Goal: Information Seeking & Learning: Check status

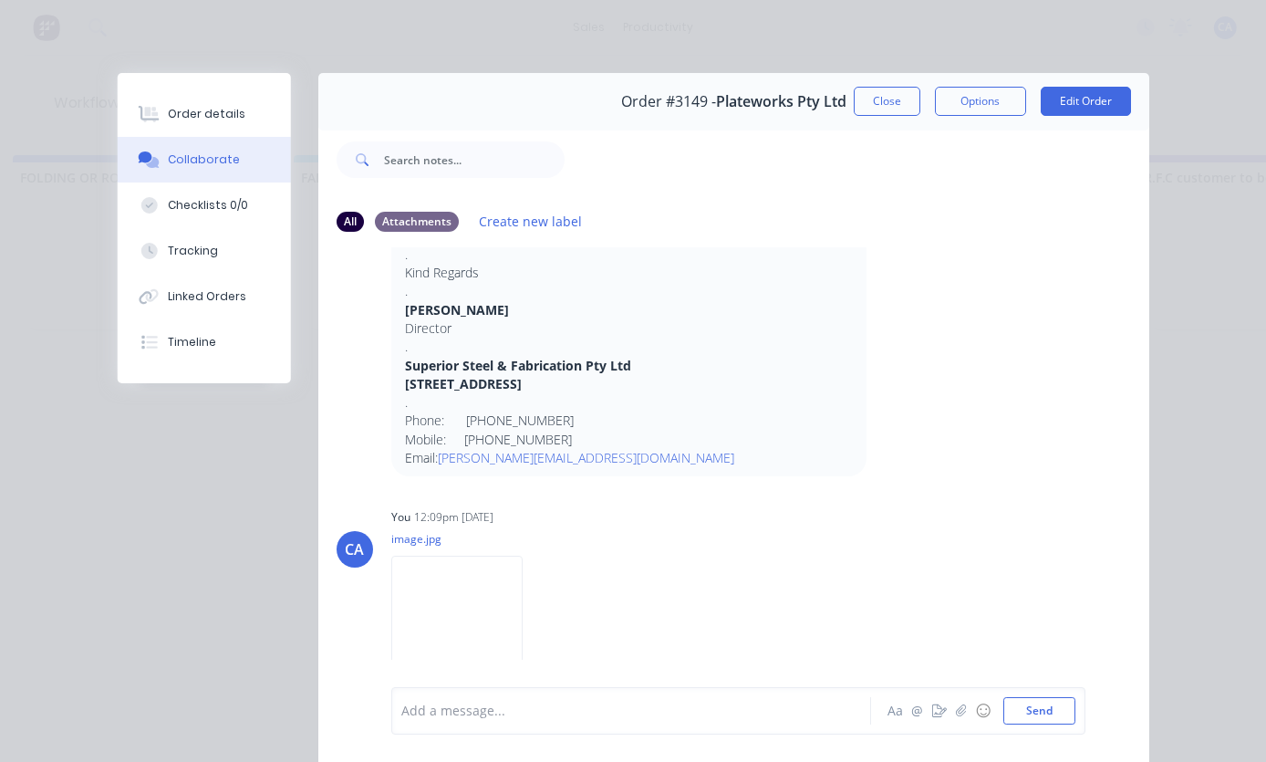
scroll to position [1912, 0]
click at [992, 476] on div "BA [PERSON_NAME] - 11:54am [DATE] From: [PERSON_NAME] <[PERSON_NAME][EMAIL_ADDR…" at bounding box center [733, 268] width 831 height 416
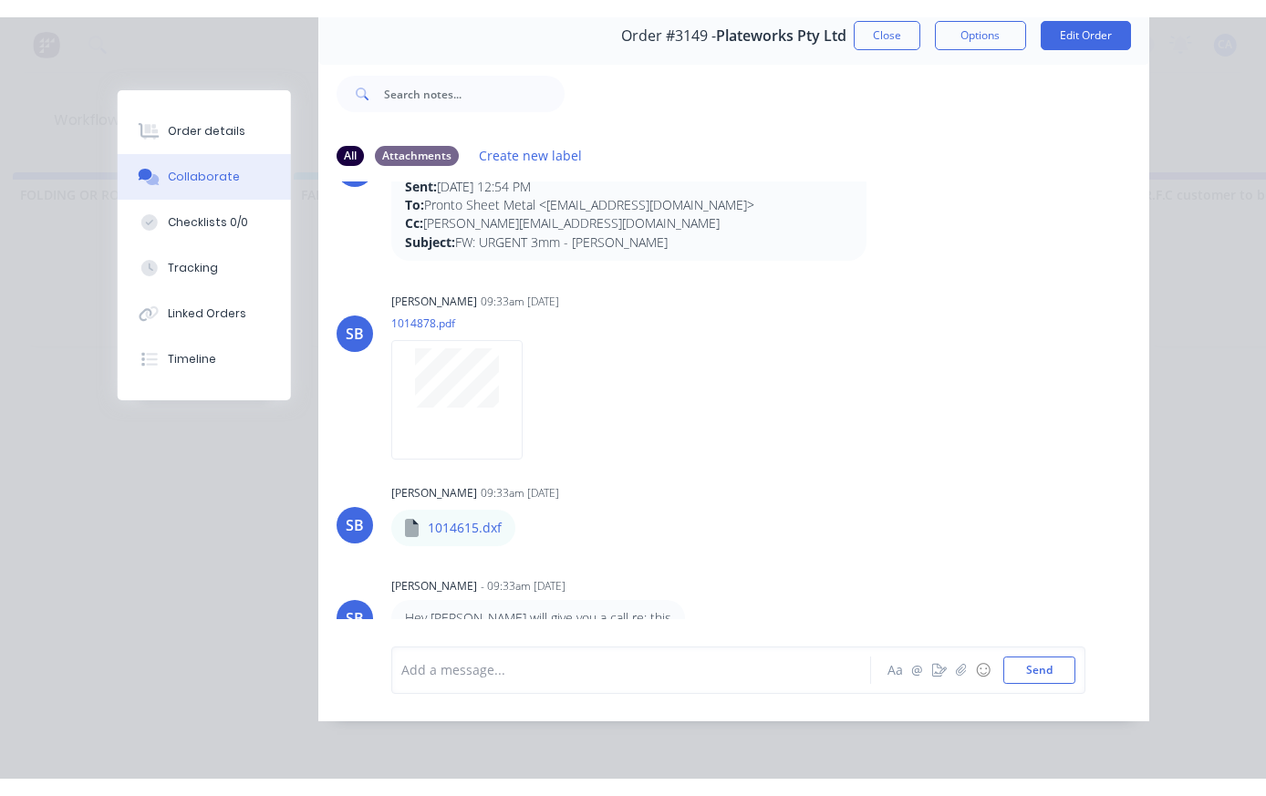
scroll to position [68, 0]
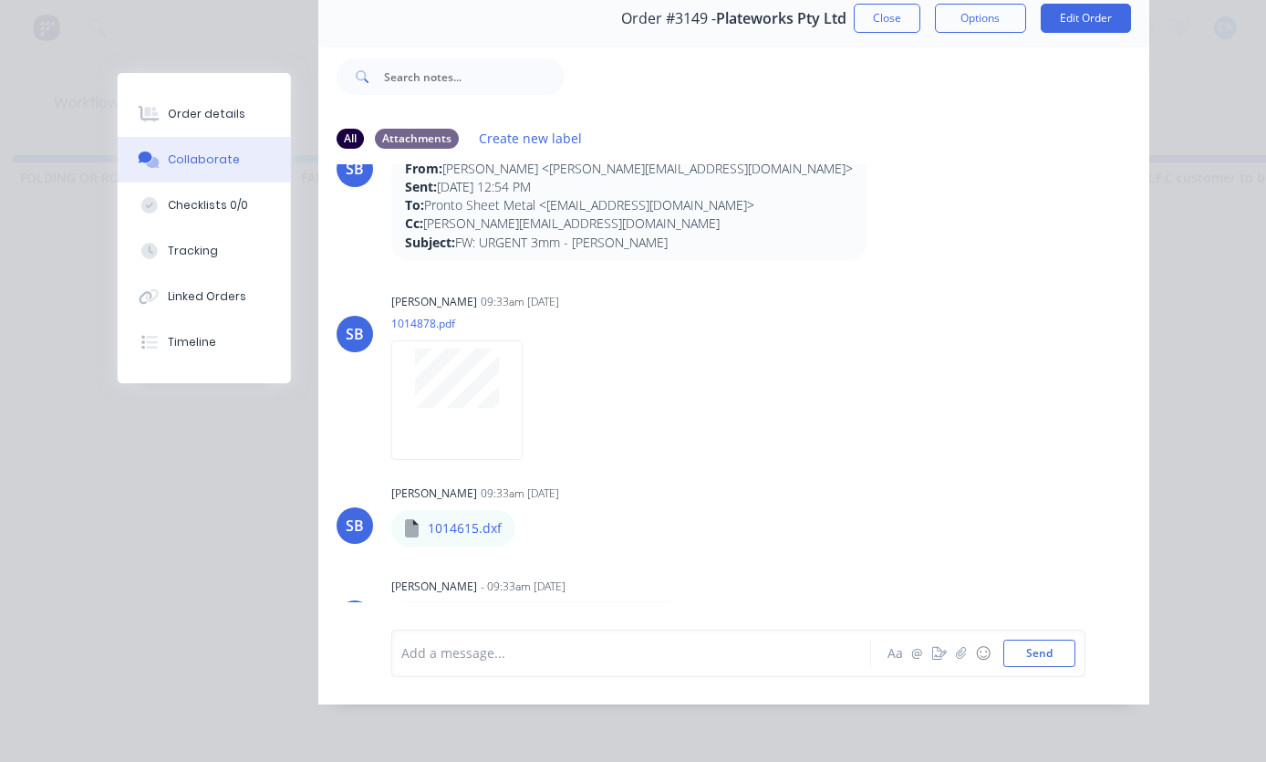
click at [442, 363] on div at bounding box center [456, 400] width 131 height 120
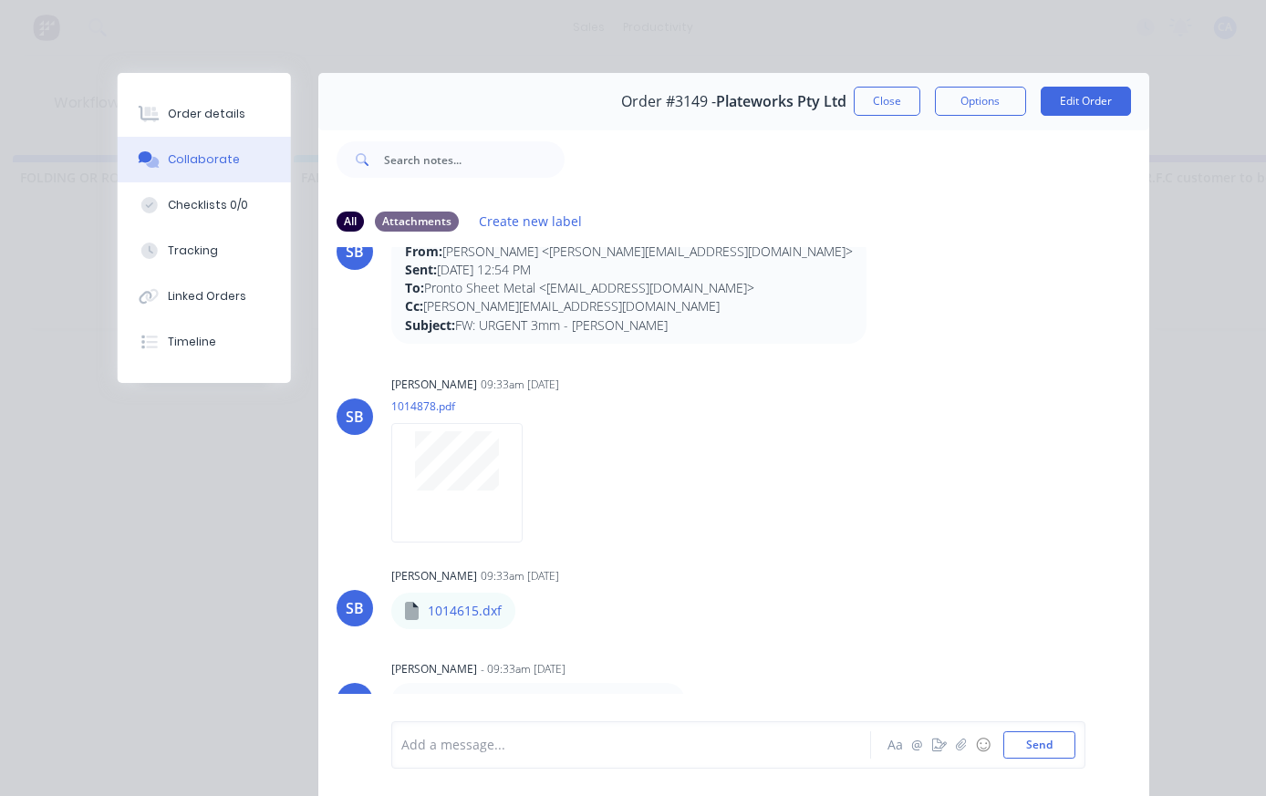
scroll to position [0, 0]
click at [883, 104] on button "Close" at bounding box center [887, 101] width 67 height 29
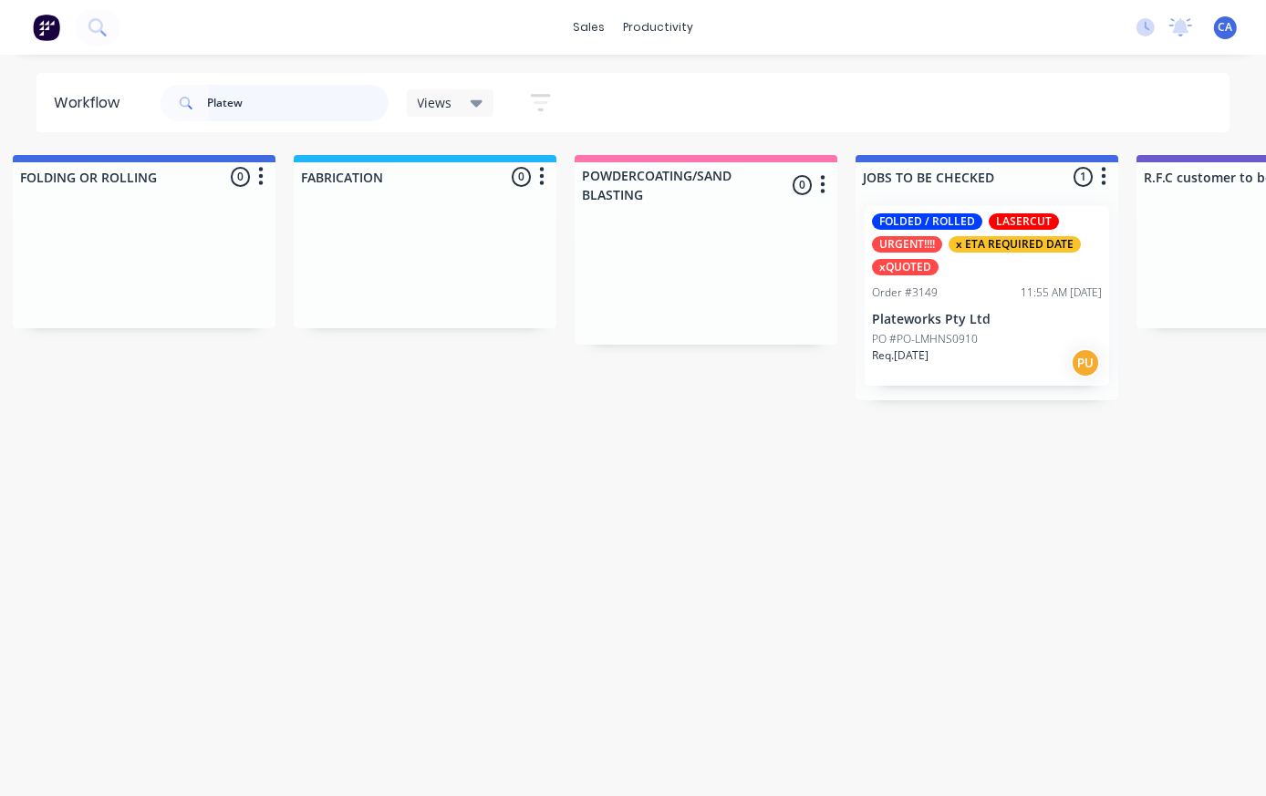
scroll to position [0, 1150]
type input "P"
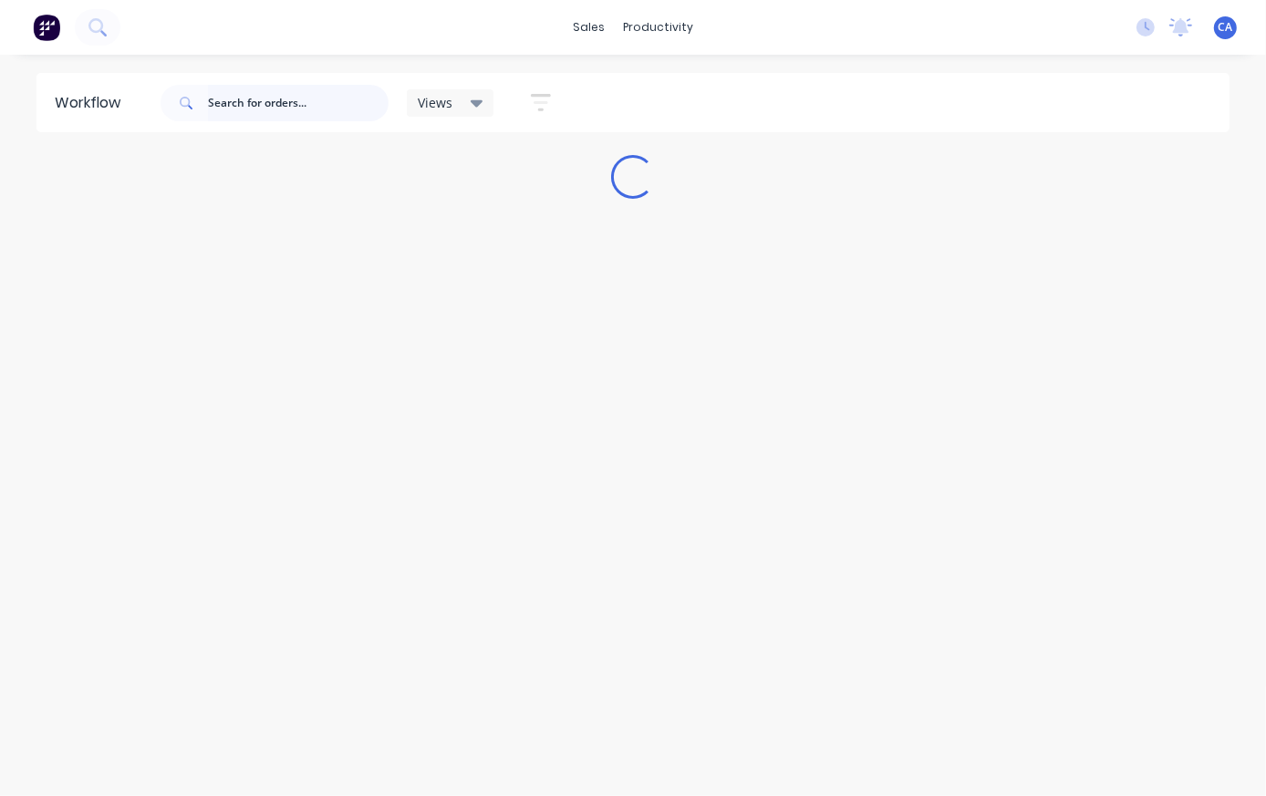
scroll to position [0, 0]
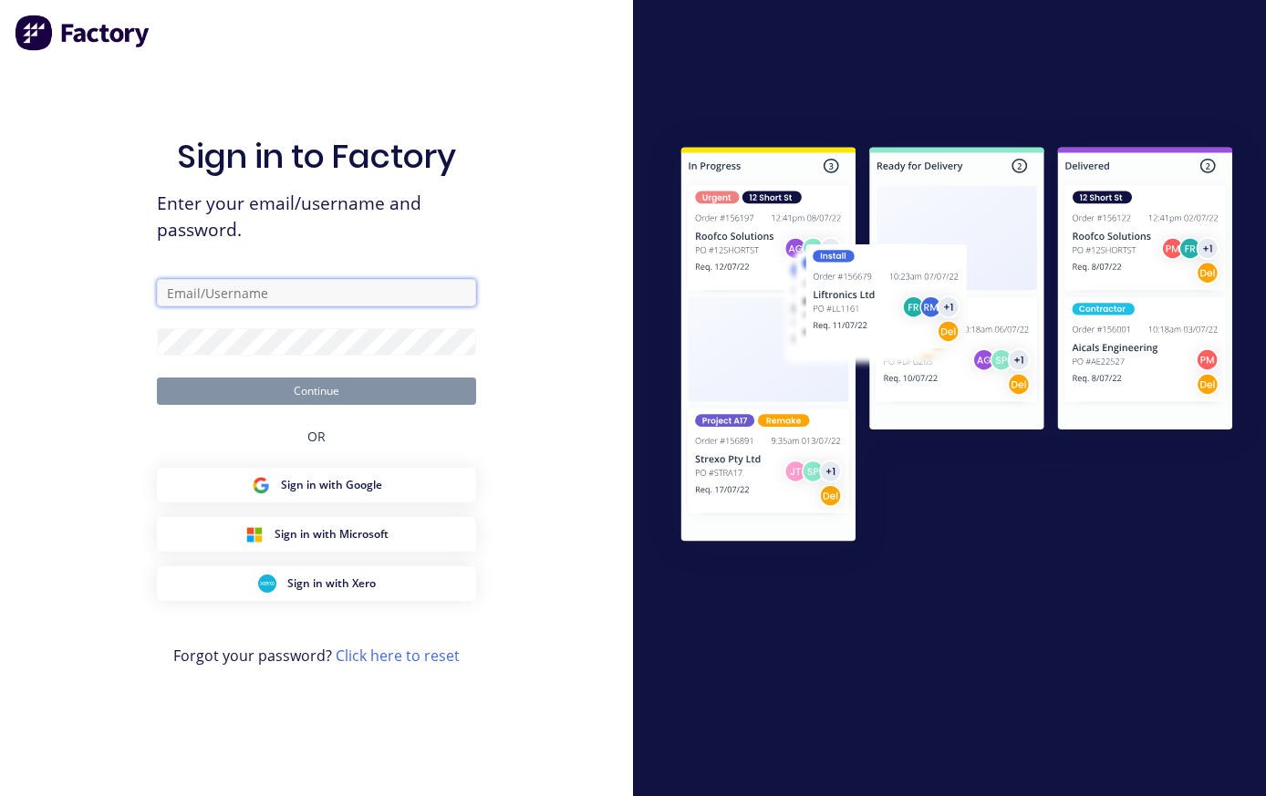
click at [376, 307] on input "text" at bounding box center [316, 292] width 319 height 27
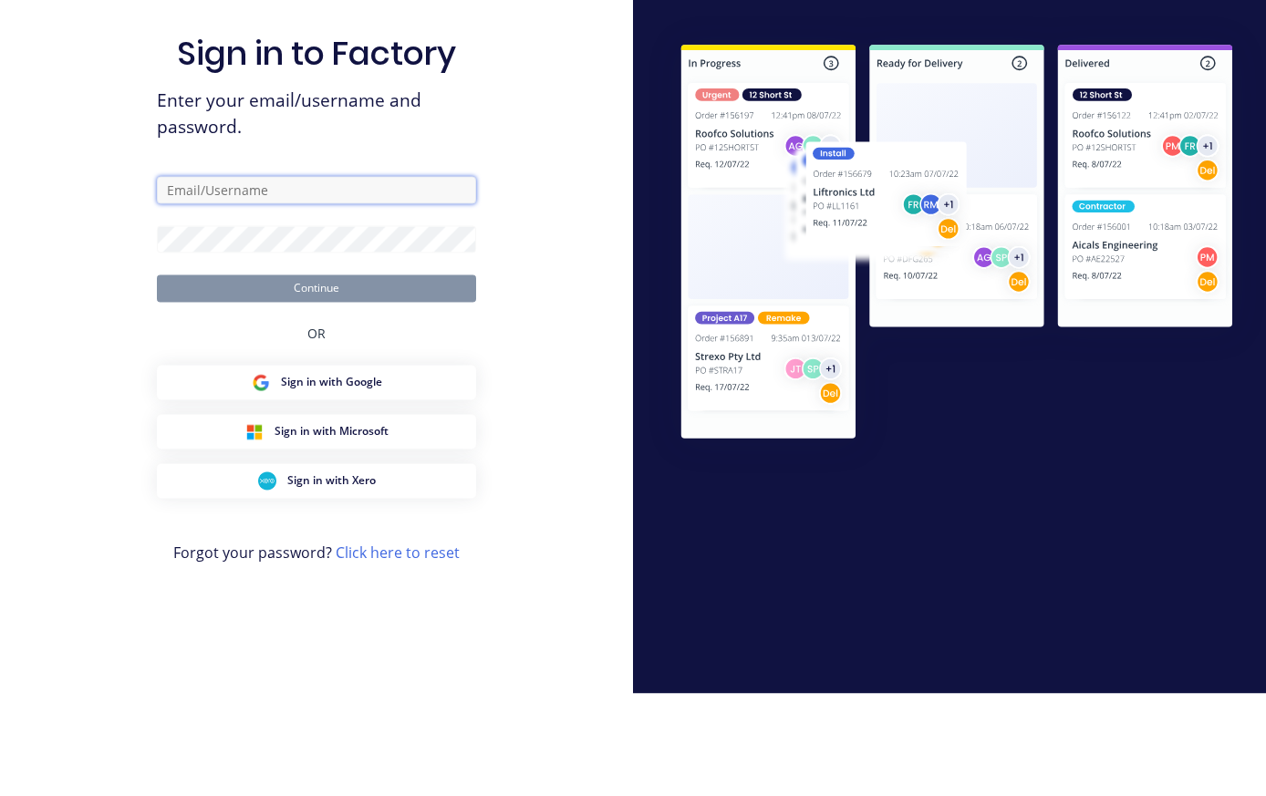
scroll to position [35, 0]
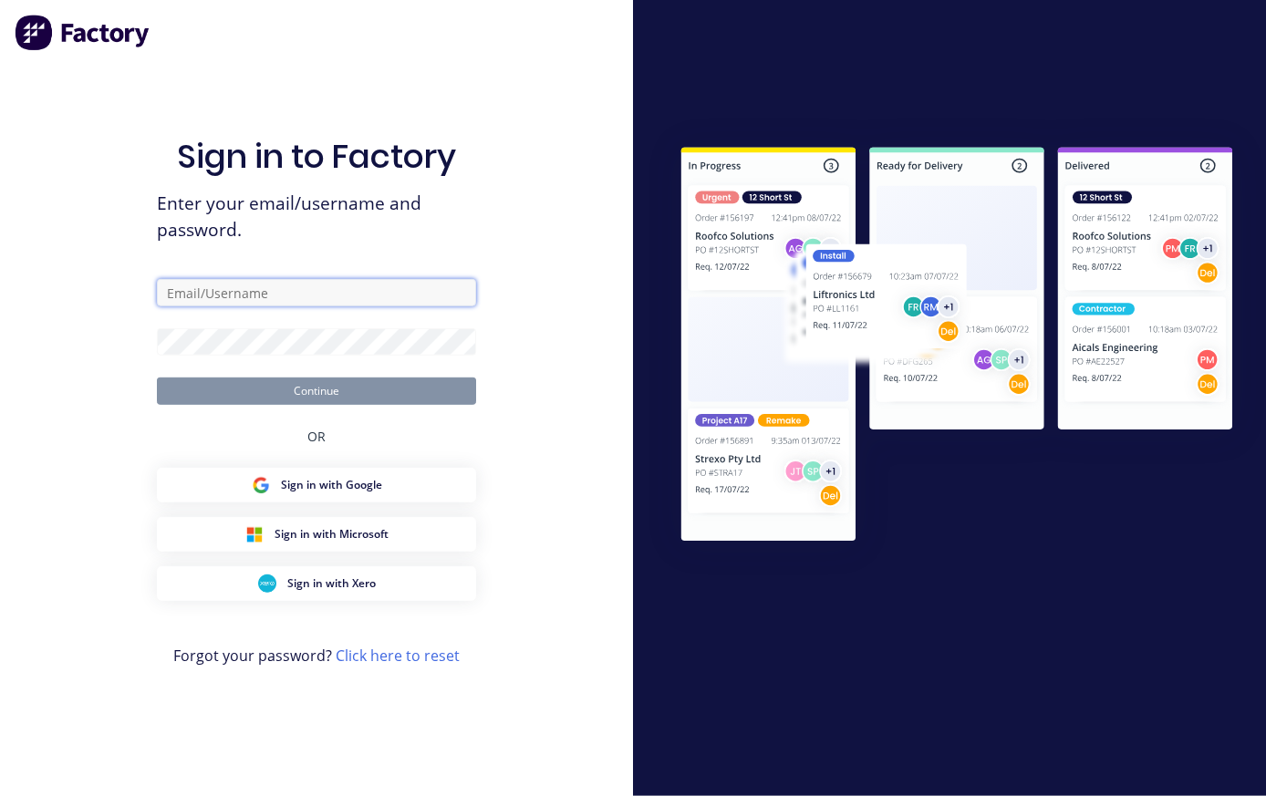
click at [321, 285] on input "text" at bounding box center [316, 292] width 319 height 27
paste input "[EMAIL_ADDRESS][DOMAIN_NAME]"
type input "[EMAIL_ADDRESS][DOMAIN_NAME]"
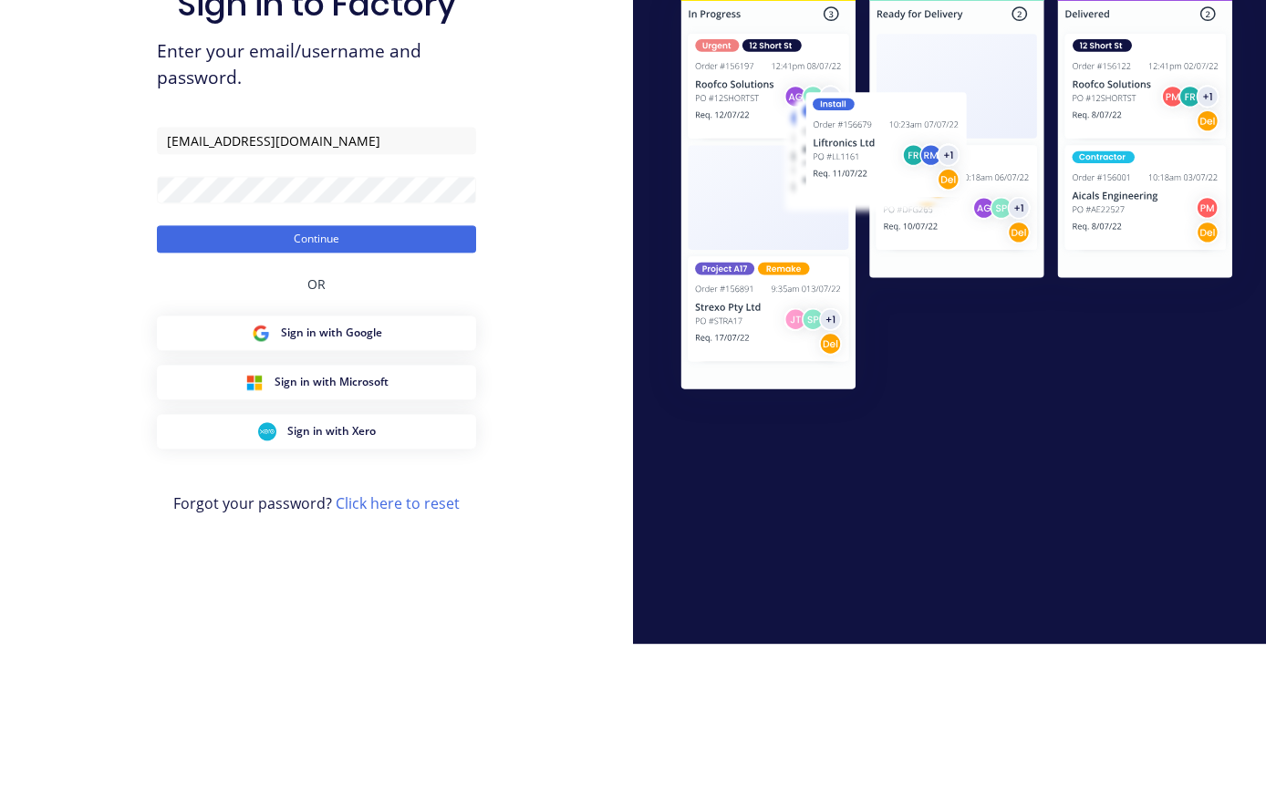
click at [446, 378] on button "Continue" at bounding box center [316, 391] width 319 height 27
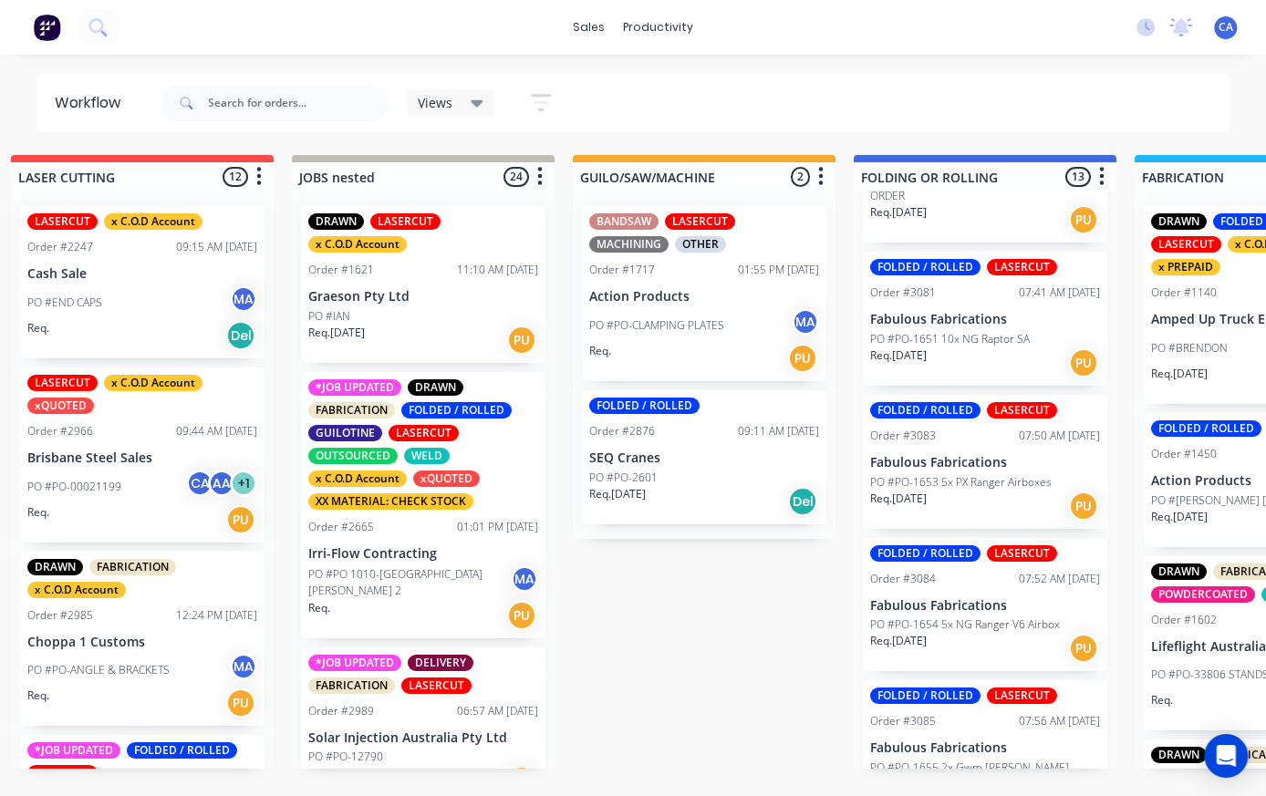
scroll to position [0, 309]
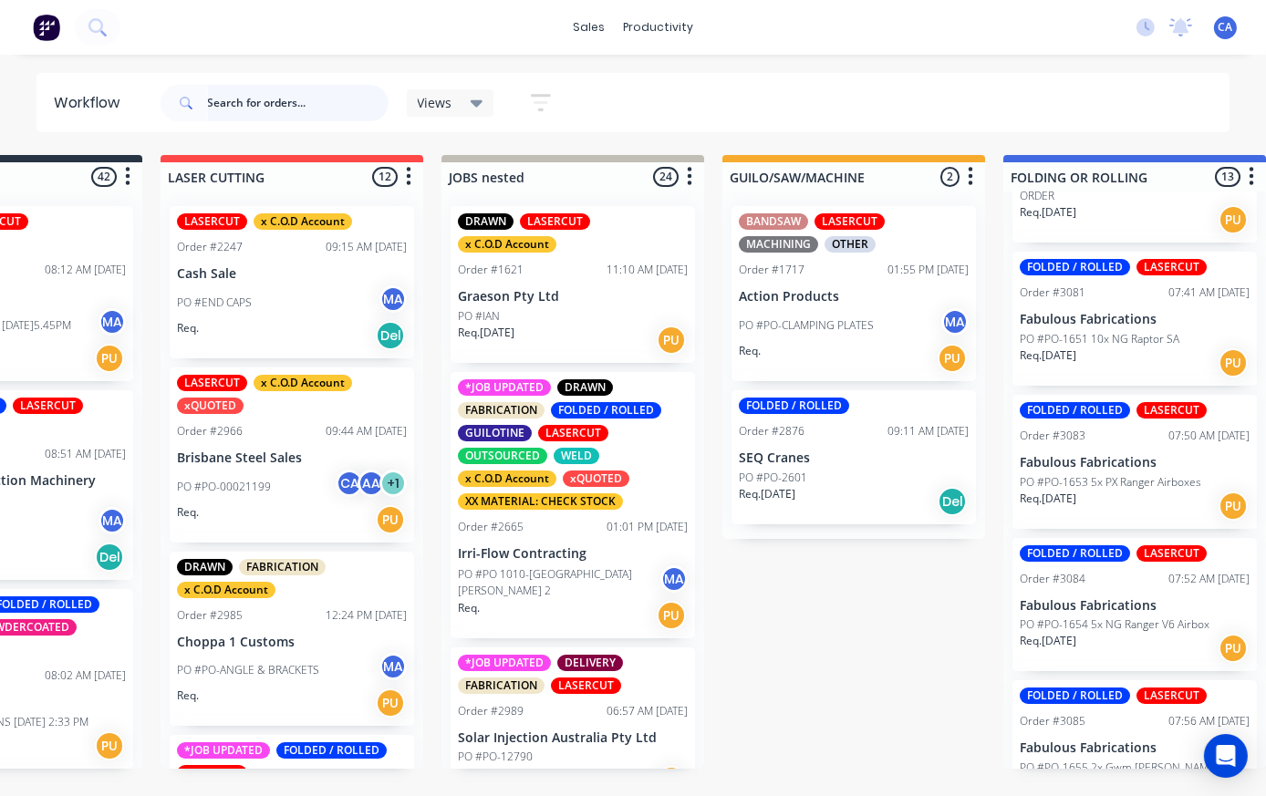
click at [288, 105] on input "text" at bounding box center [298, 103] width 181 height 36
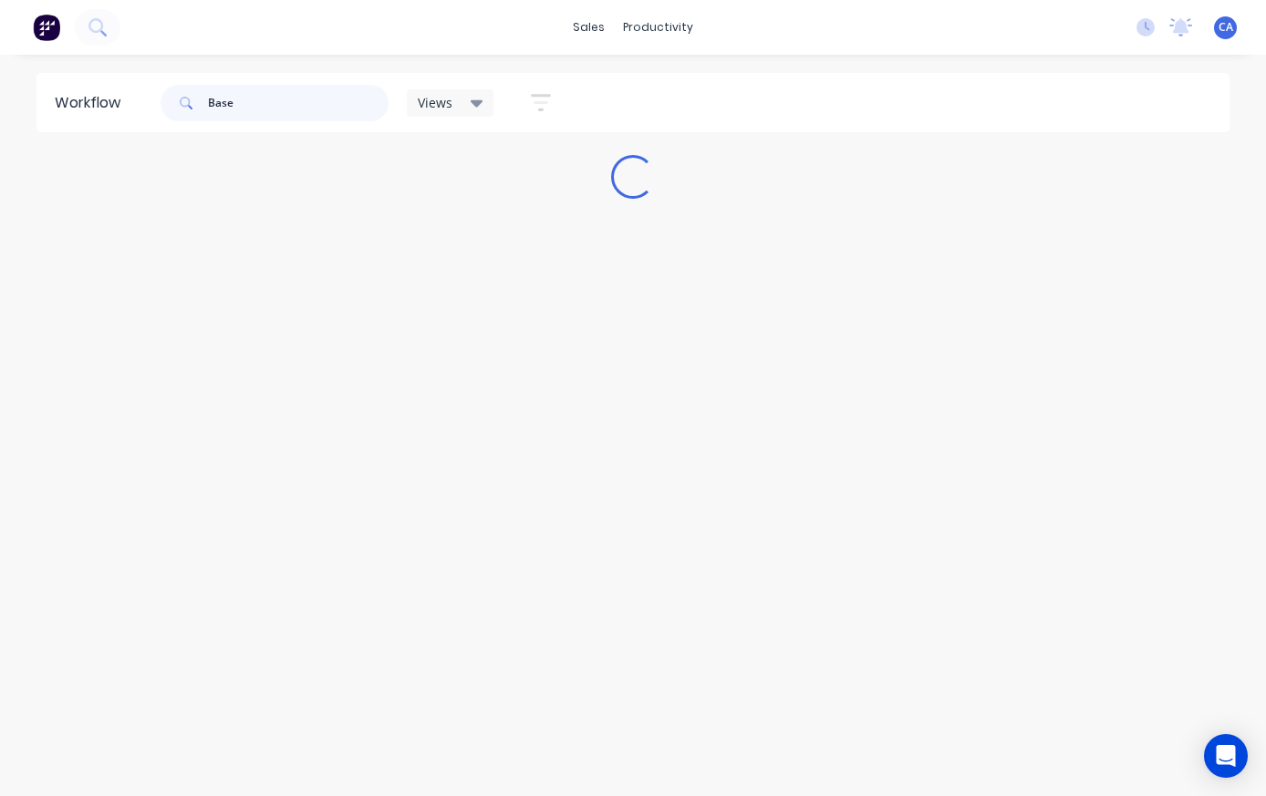
type input "Base"
click at [1203, 78] on div "Base Views Save new view None (Default) edit Show/Hide statuses Show line item …" at bounding box center [694, 103] width 1074 height 55
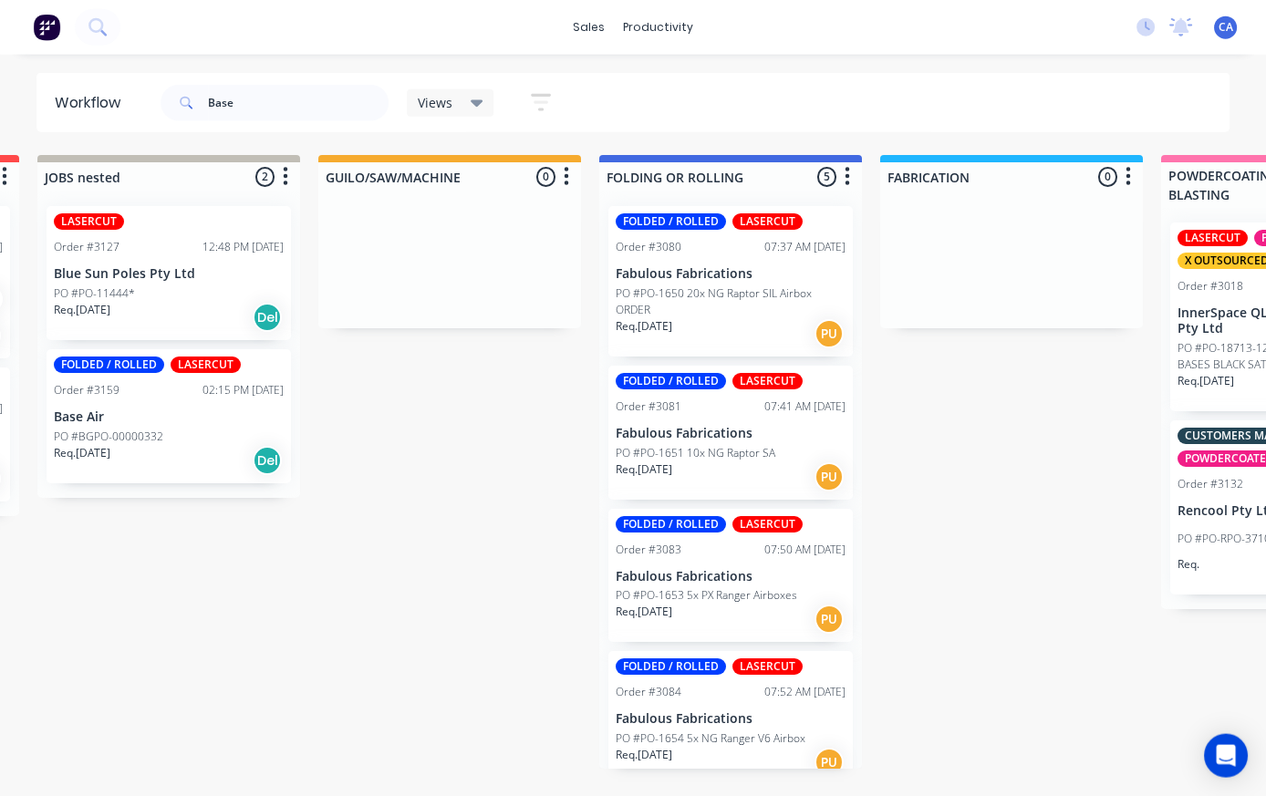
scroll to position [7, 564]
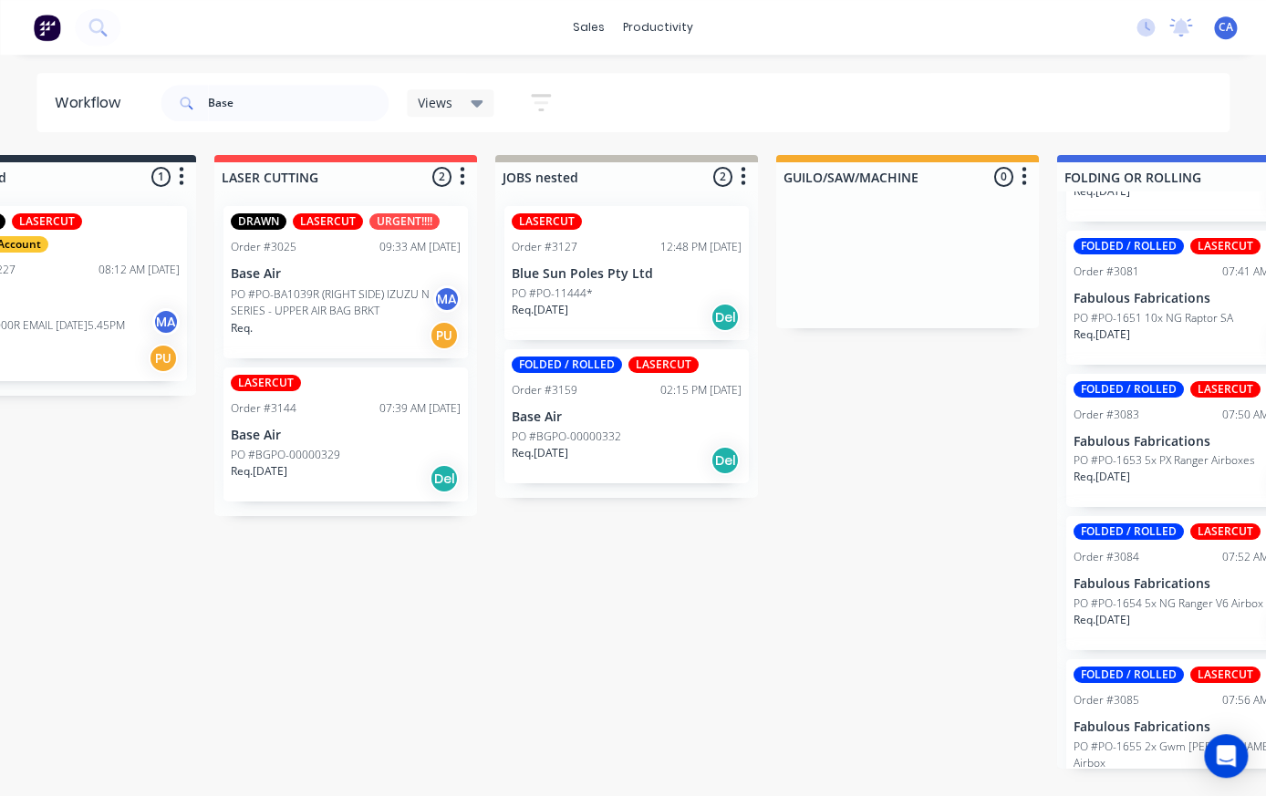
scroll to position [7, 113]
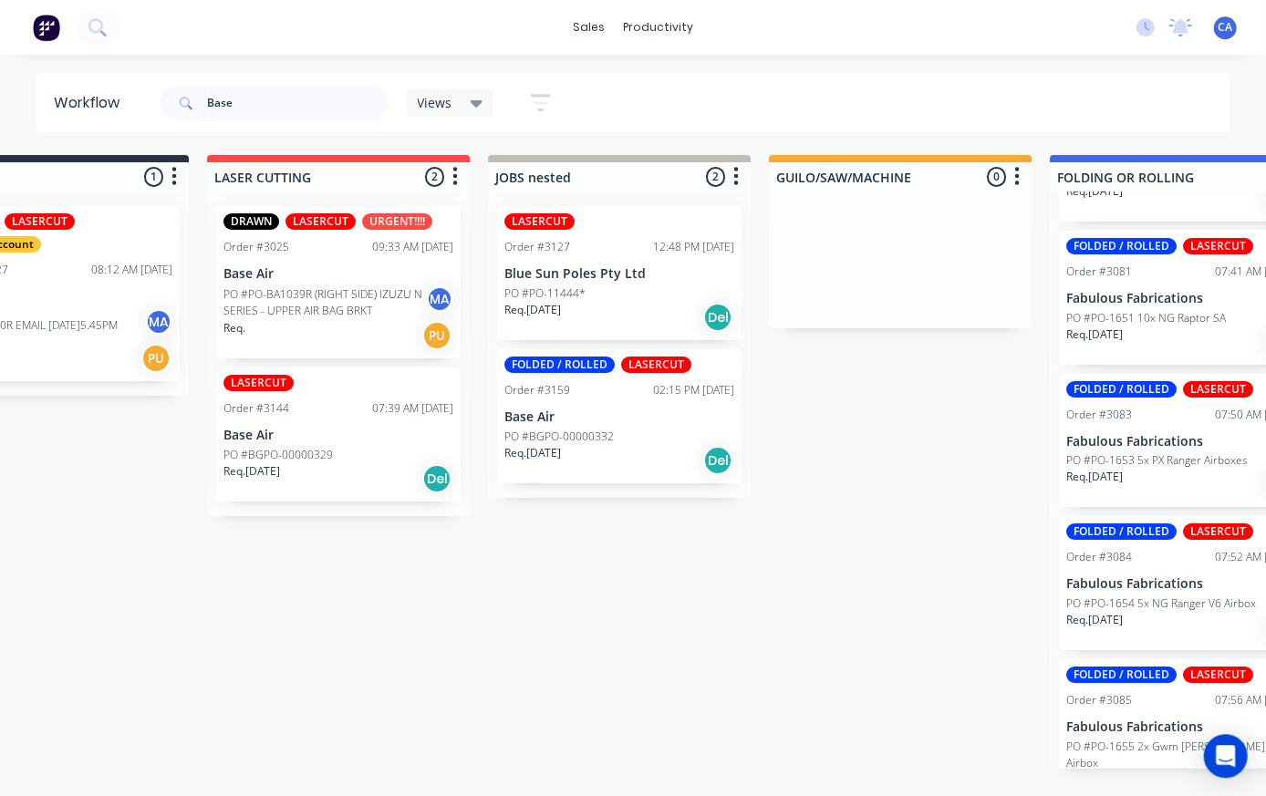
click at [640, 417] on div "FOLDED / ROLLED LASERCUT Order #3159 02:15 PM [DATE] Base Air PO #BGPO-00000332…" at bounding box center [619, 416] width 245 height 134
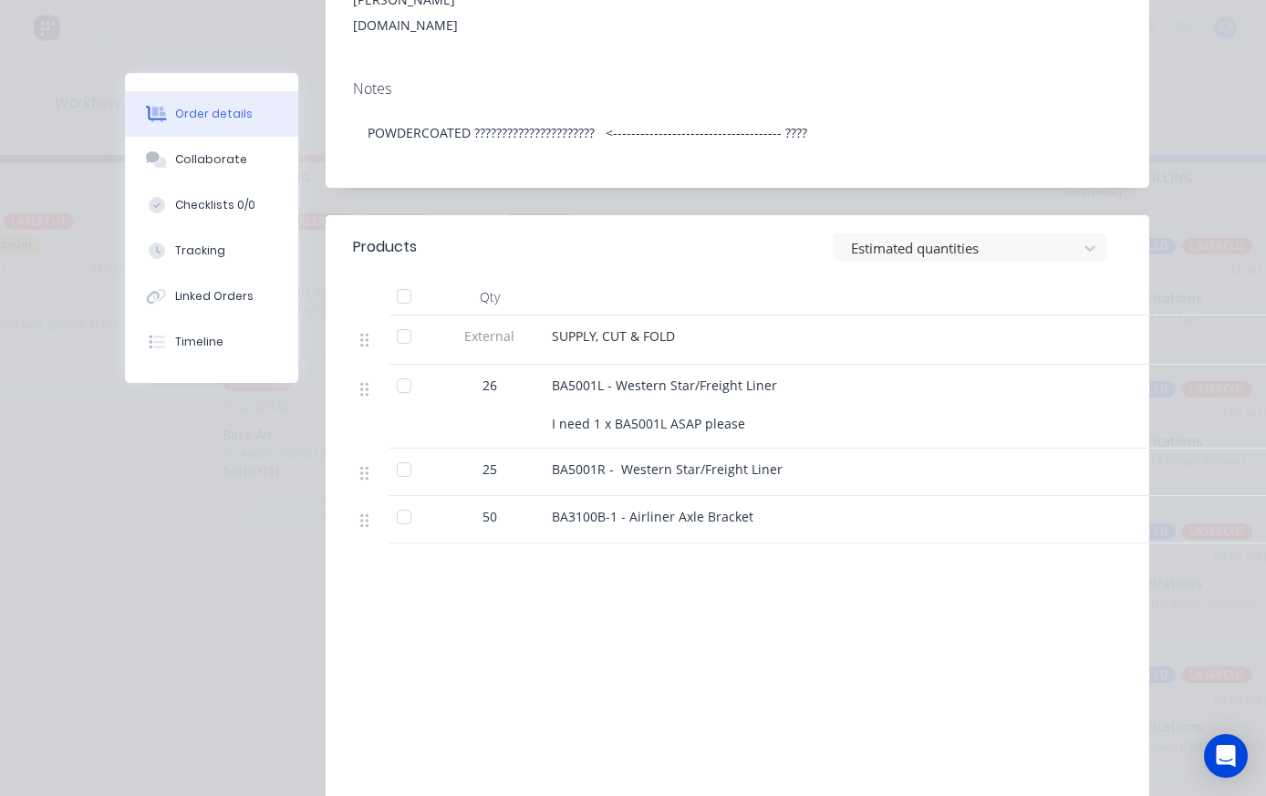
scroll to position [576, 0]
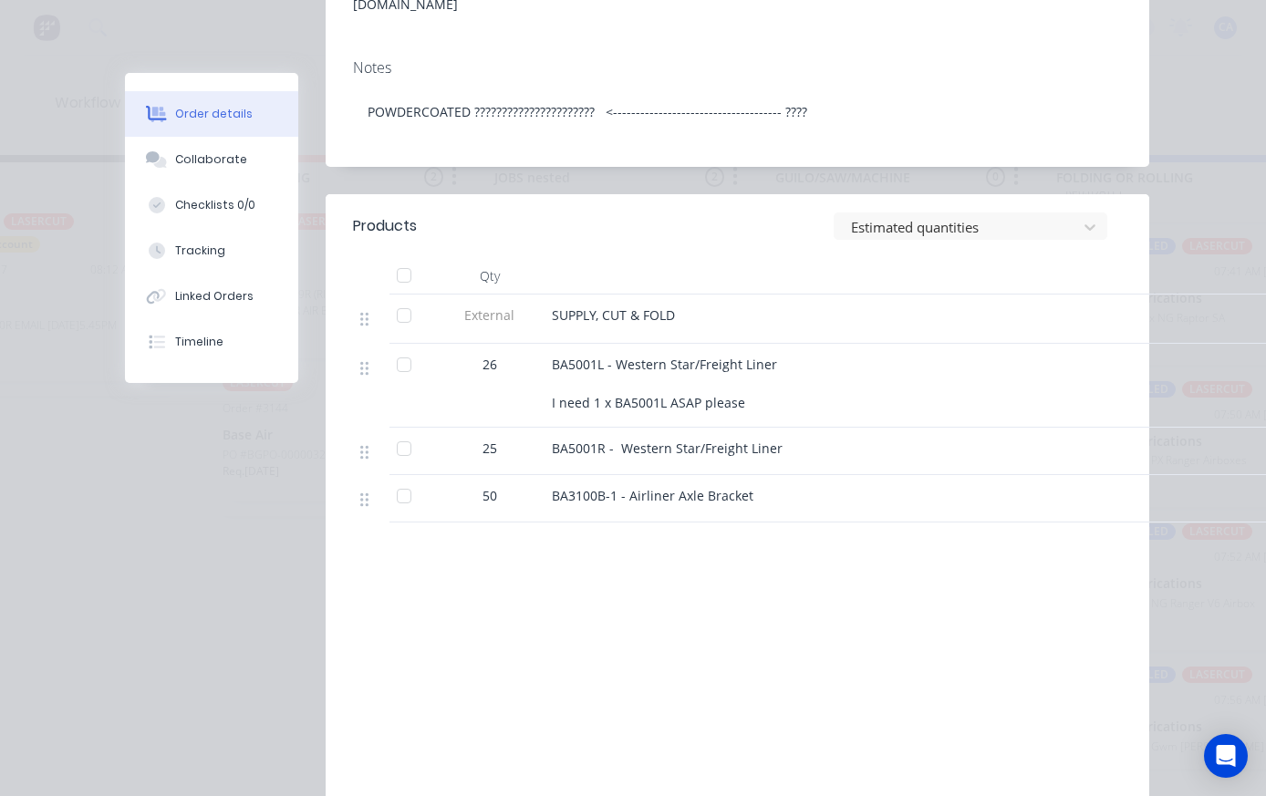
click at [214, 149] on button "Collaborate" at bounding box center [211, 160] width 173 height 46
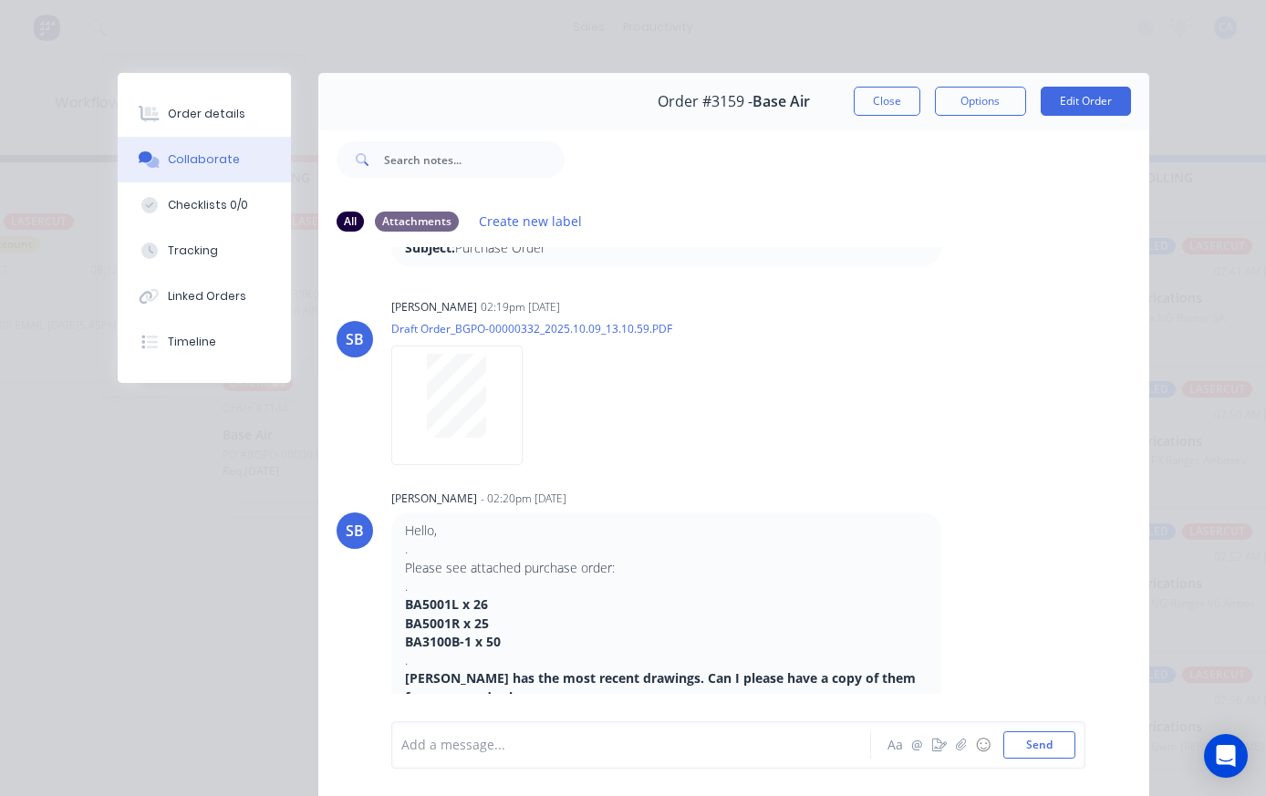
scroll to position [148, 0]
click at [417, 401] on div at bounding box center [457, 394] width 115 height 84
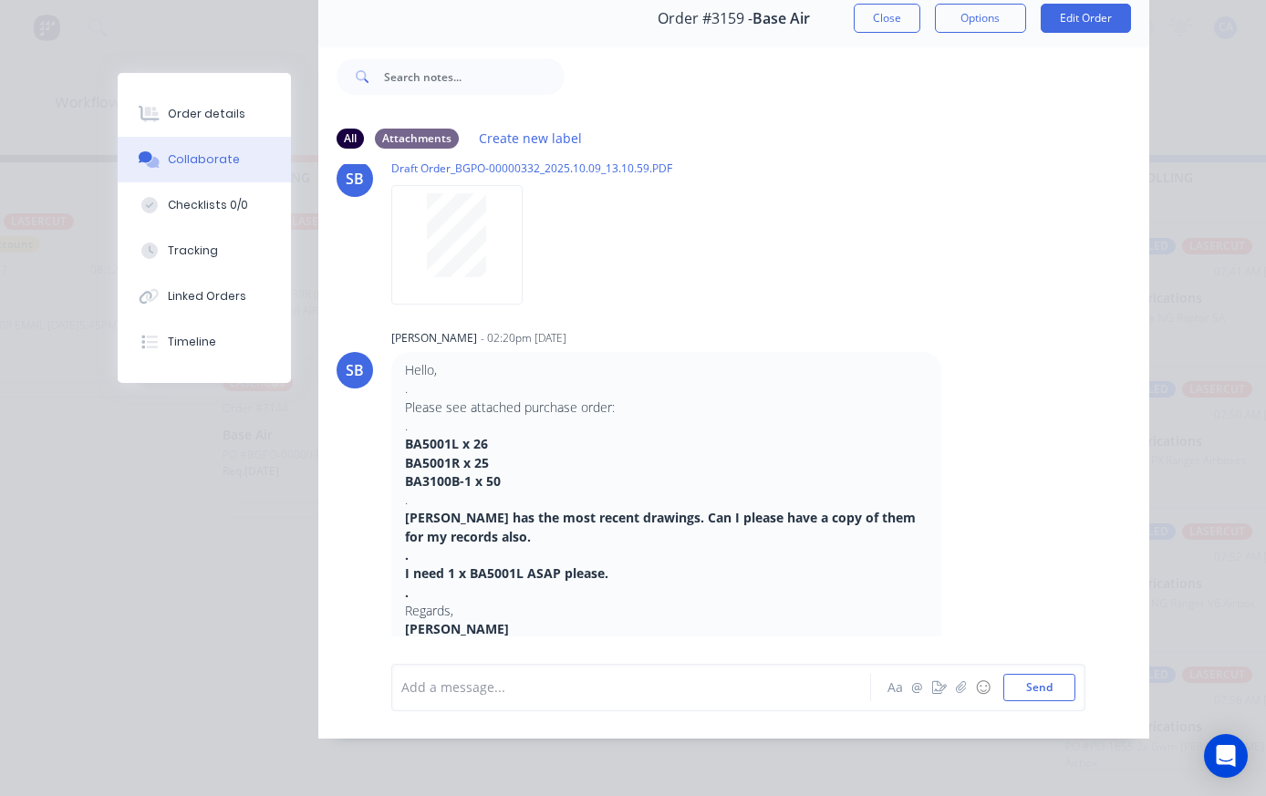
scroll to position [223, 0]
click at [229, 104] on button "Order details" at bounding box center [204, 114] width 173 height 46
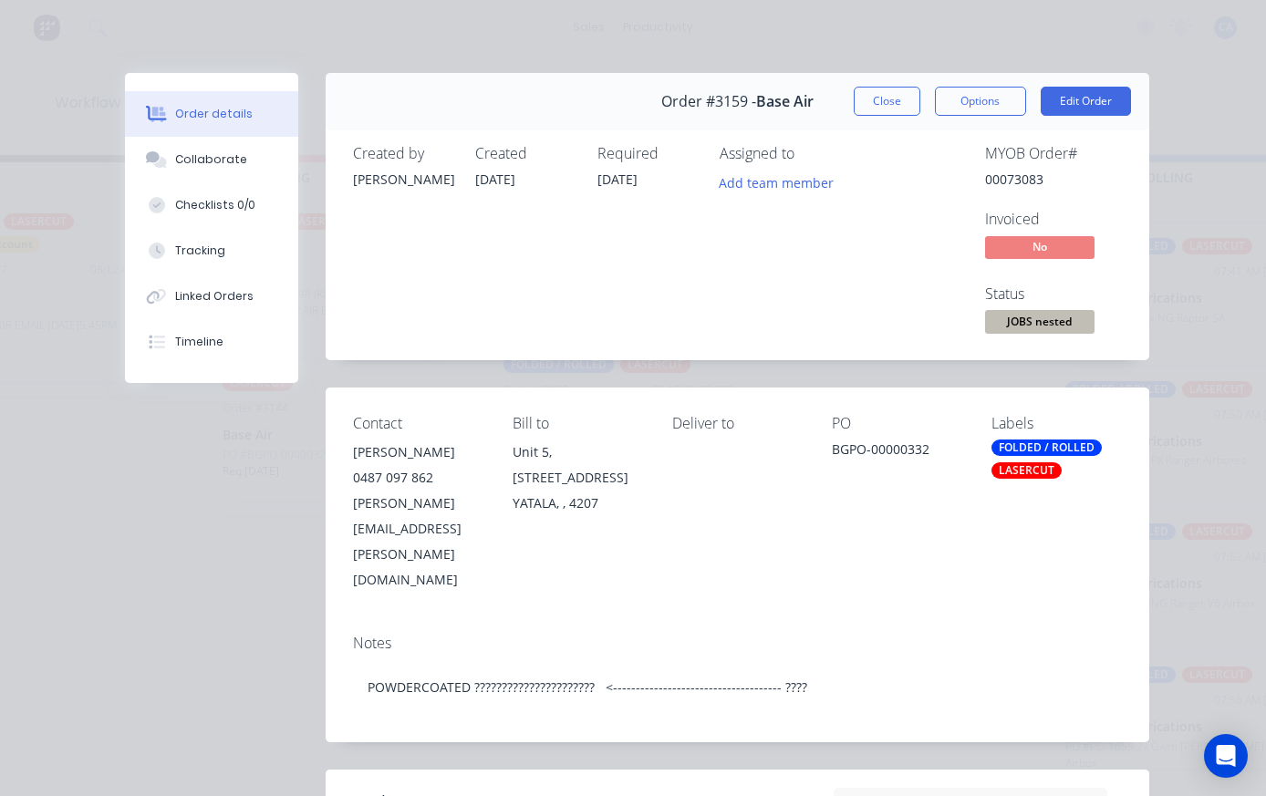
scroll to position [0, 0]
click at [892, 91] on button "Close" at bounding box center [887, 101] width 67 height 29
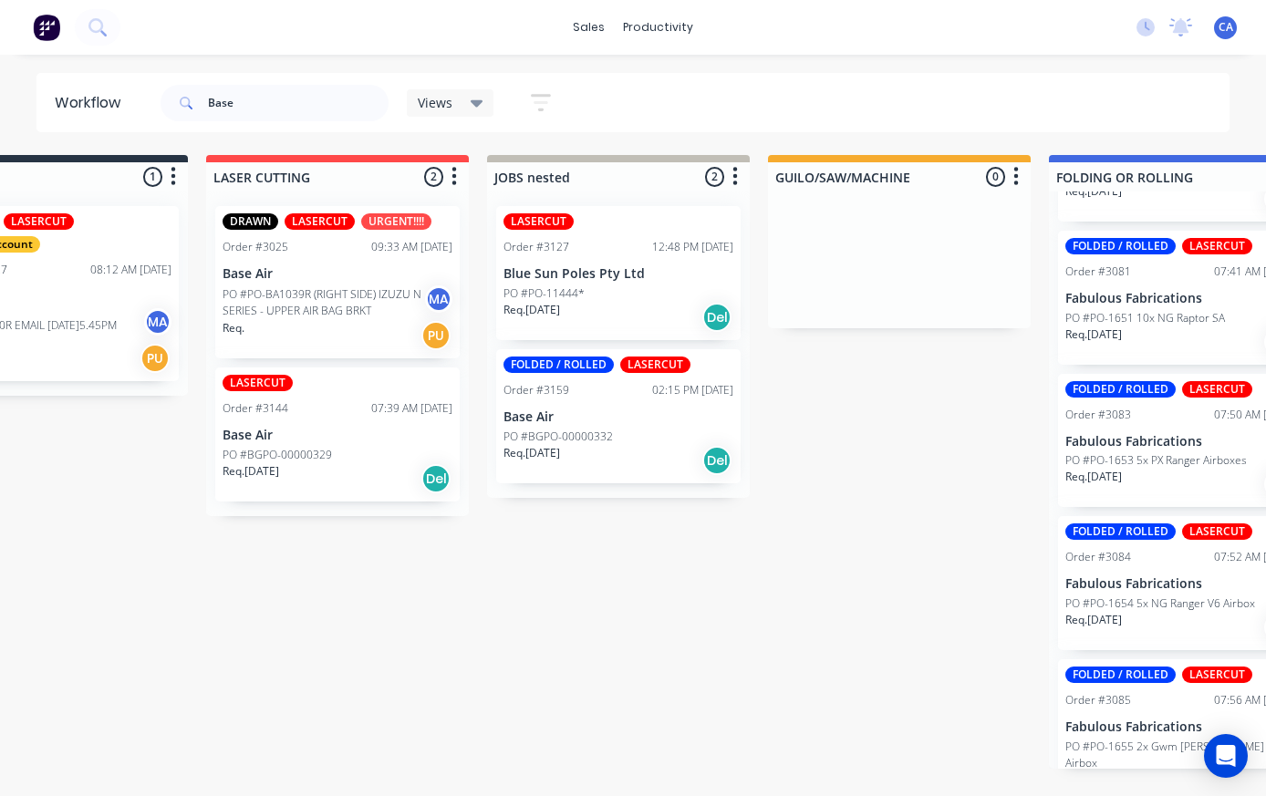
click at [256, 432] on p "Base Air" at bounding box center [338, 436] width 230 height 16
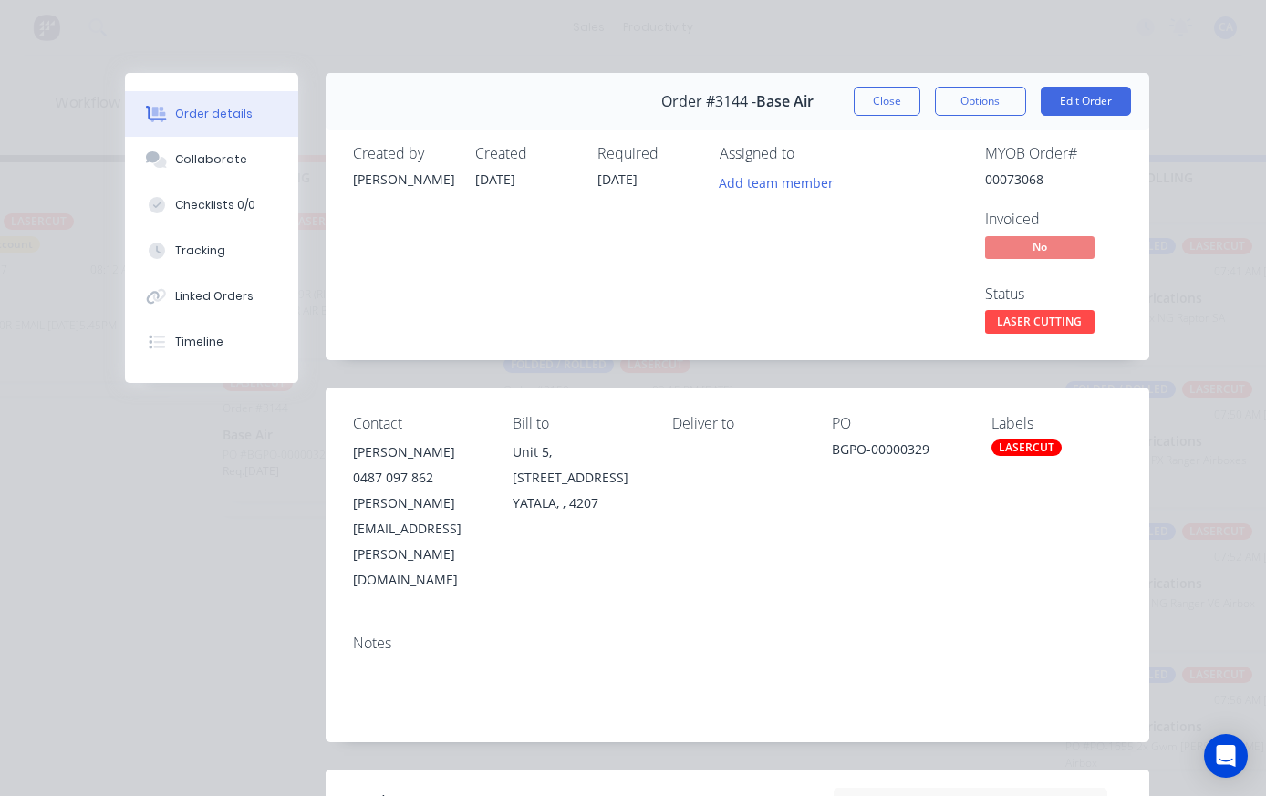
click at [889, 99] on button "Close" at bounding box center [887, 101] width 67 height 29
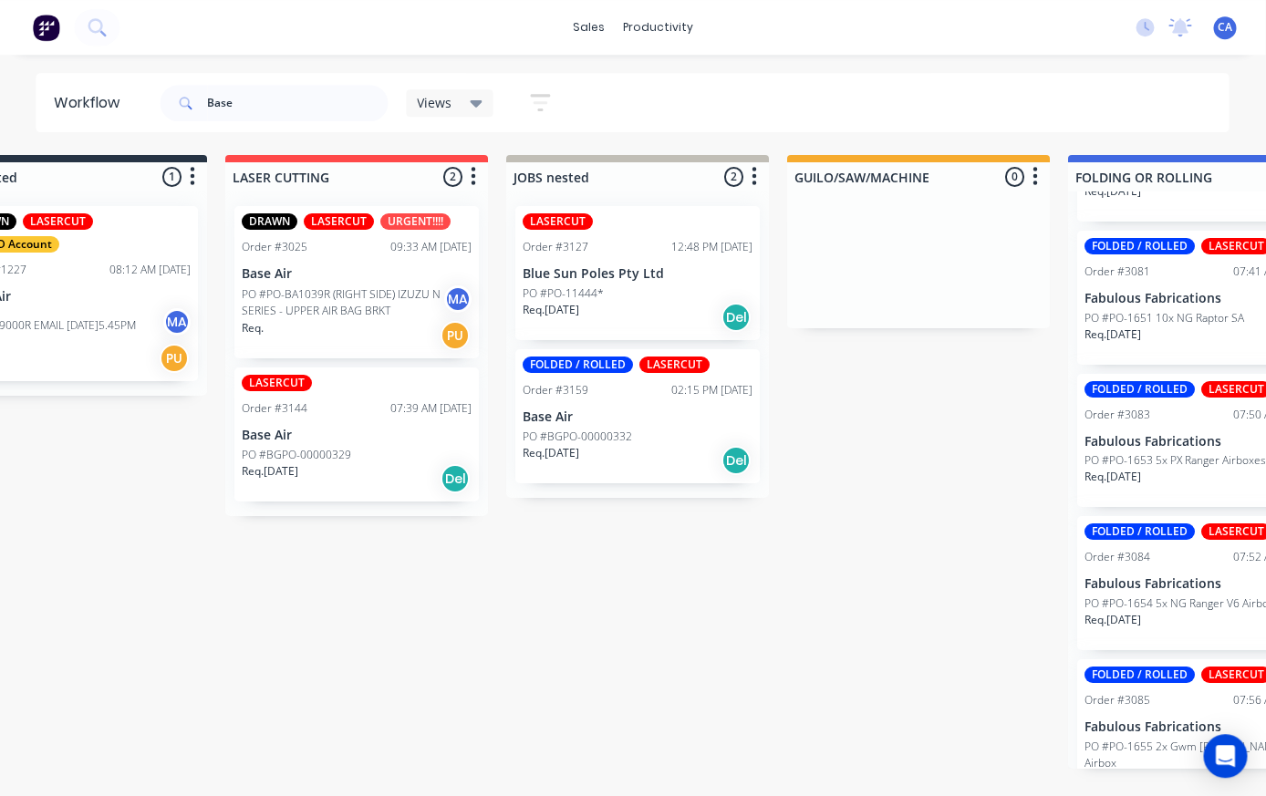
scroll to position [7, 22]
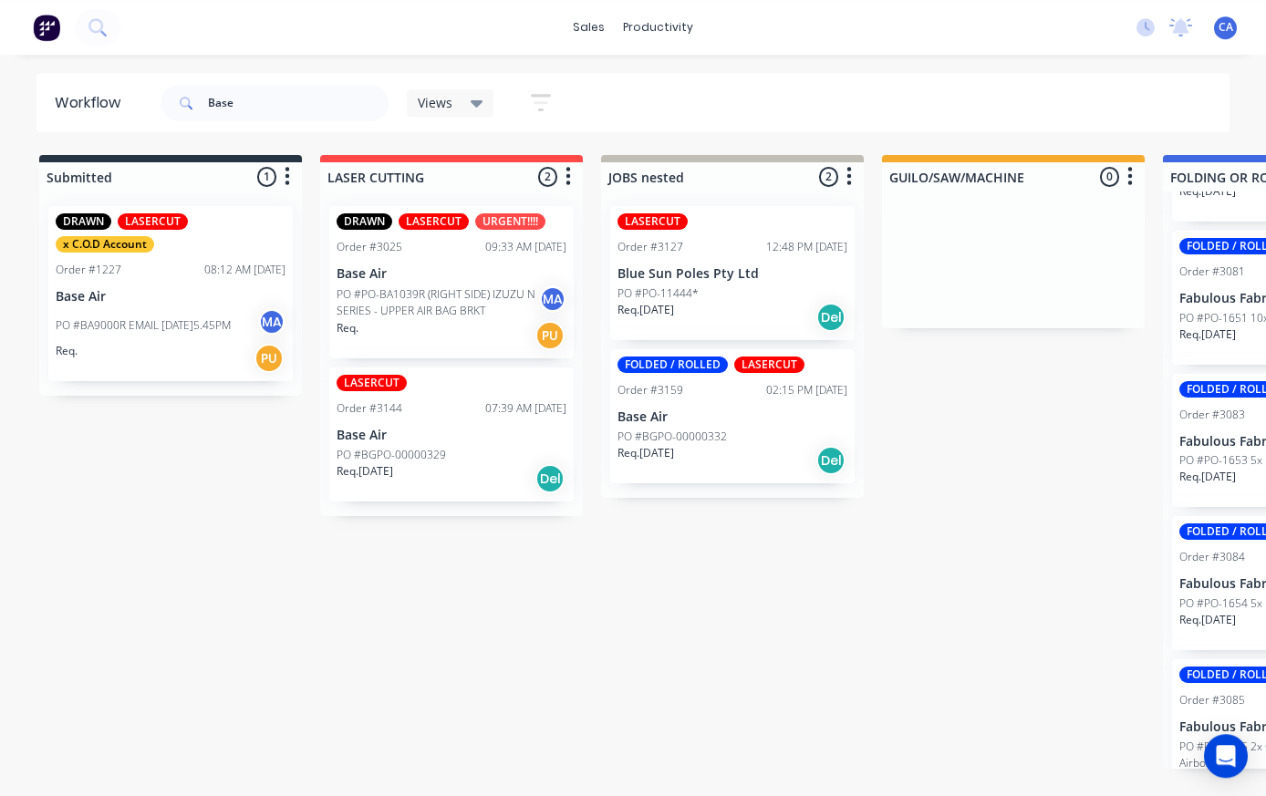
click at [414, 448] on p "PO #BGPO-00000329" at bounding box center [391, 455] width 109 height 16
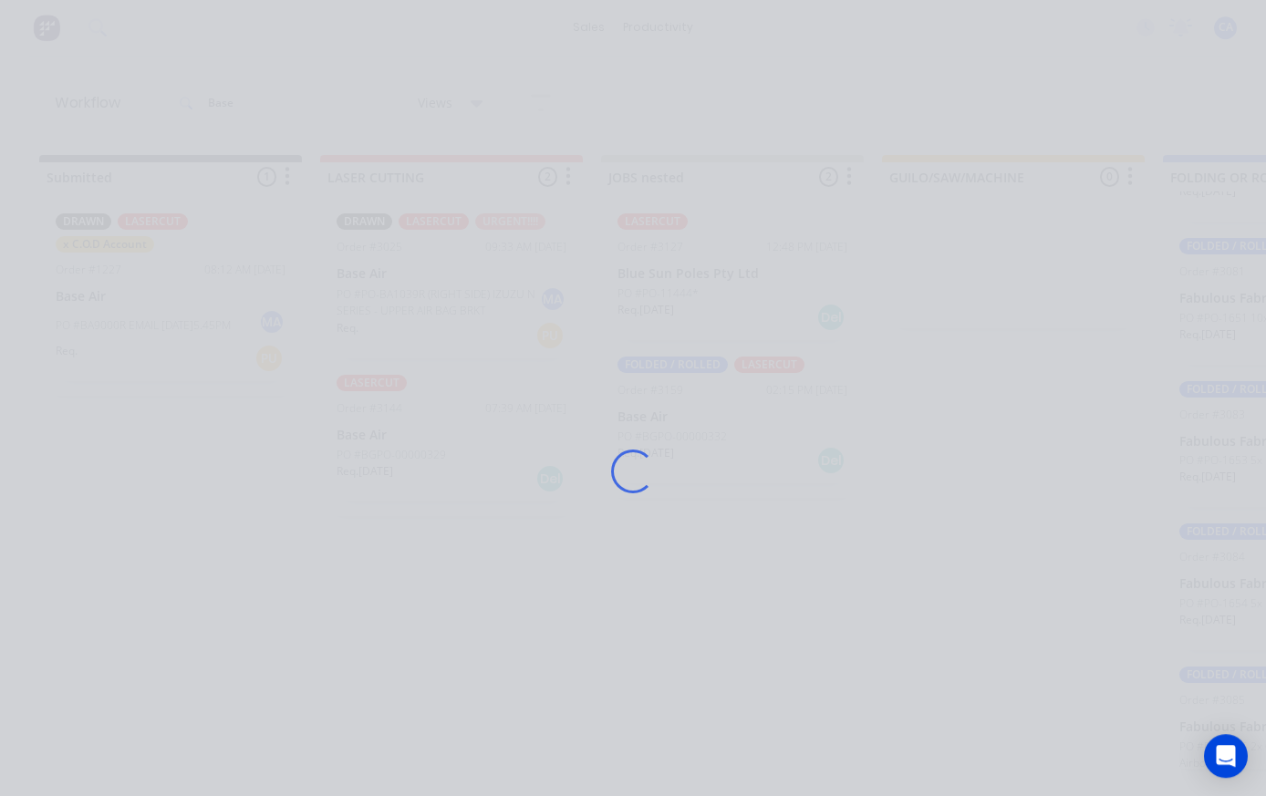
scroll to position [7, 0]
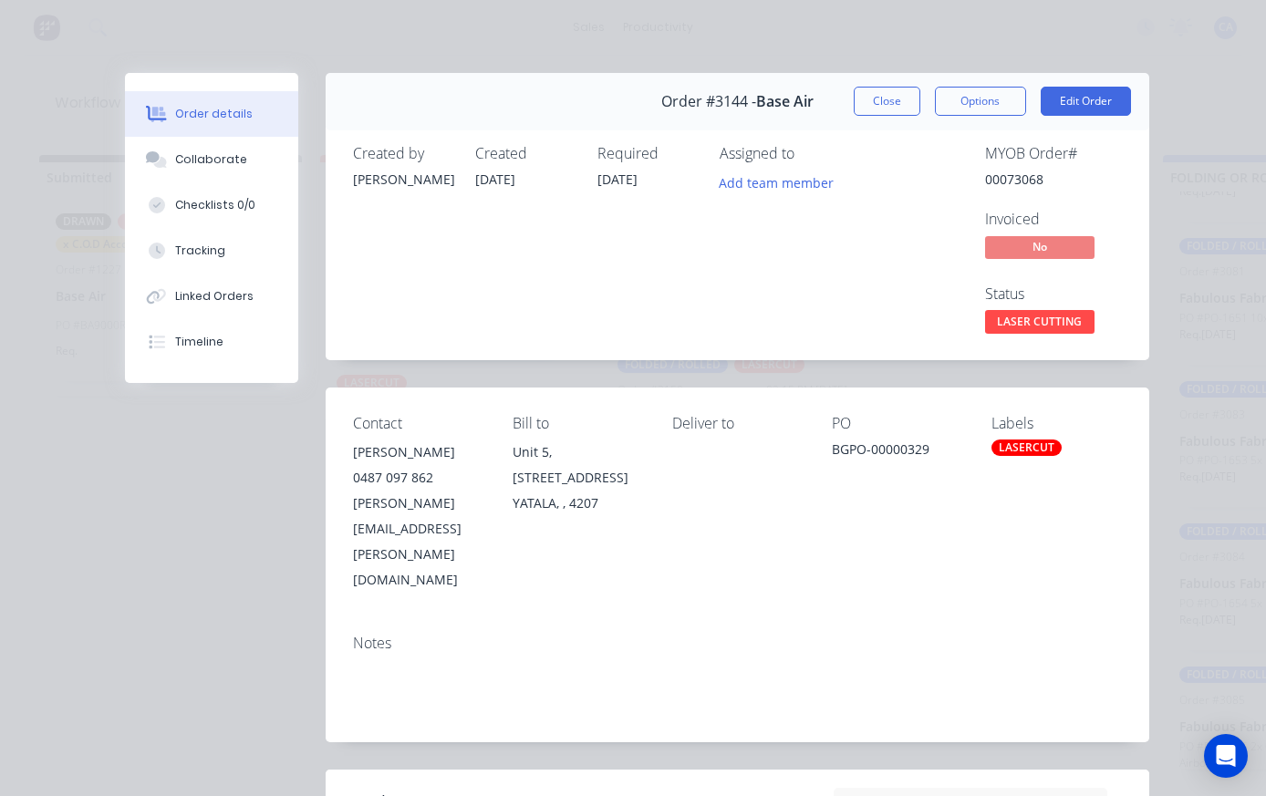
click at [205, 173] on button "Collaborate" at bounding box center [211, 160] width 173 height 46
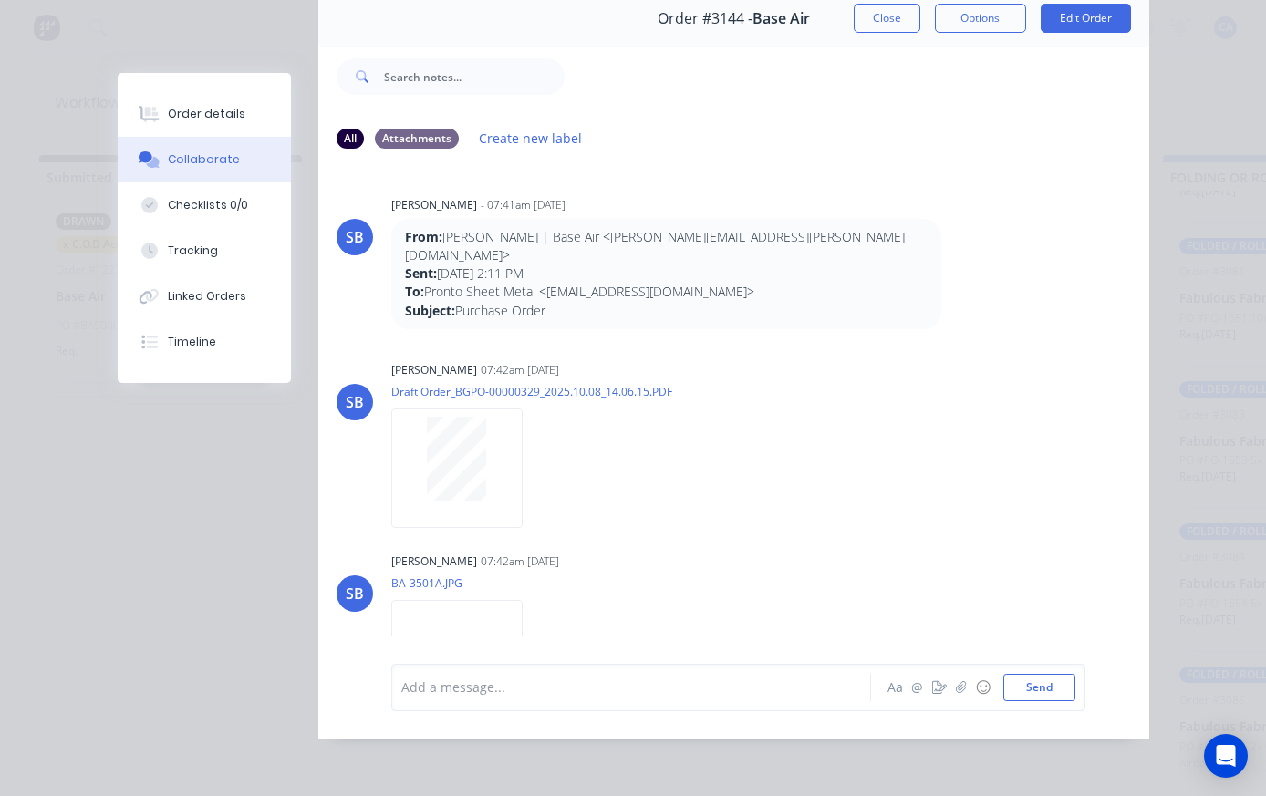
scroll to position [0, 0]
click at [887, 21] on button "Close" at bounding box center [887, 18] width 67 height 29
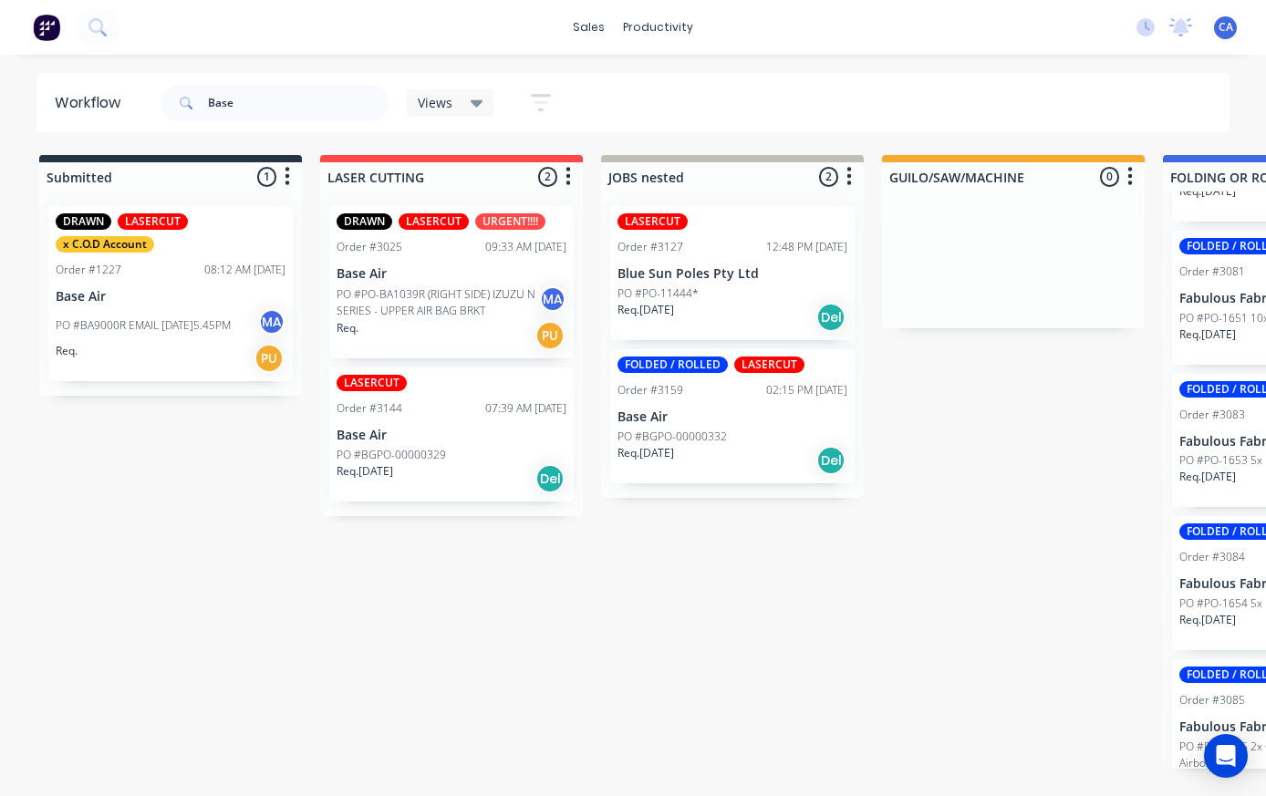
click at [459, 266] on p "Base Air" at bounding box center [452, 274] width 230 height 16
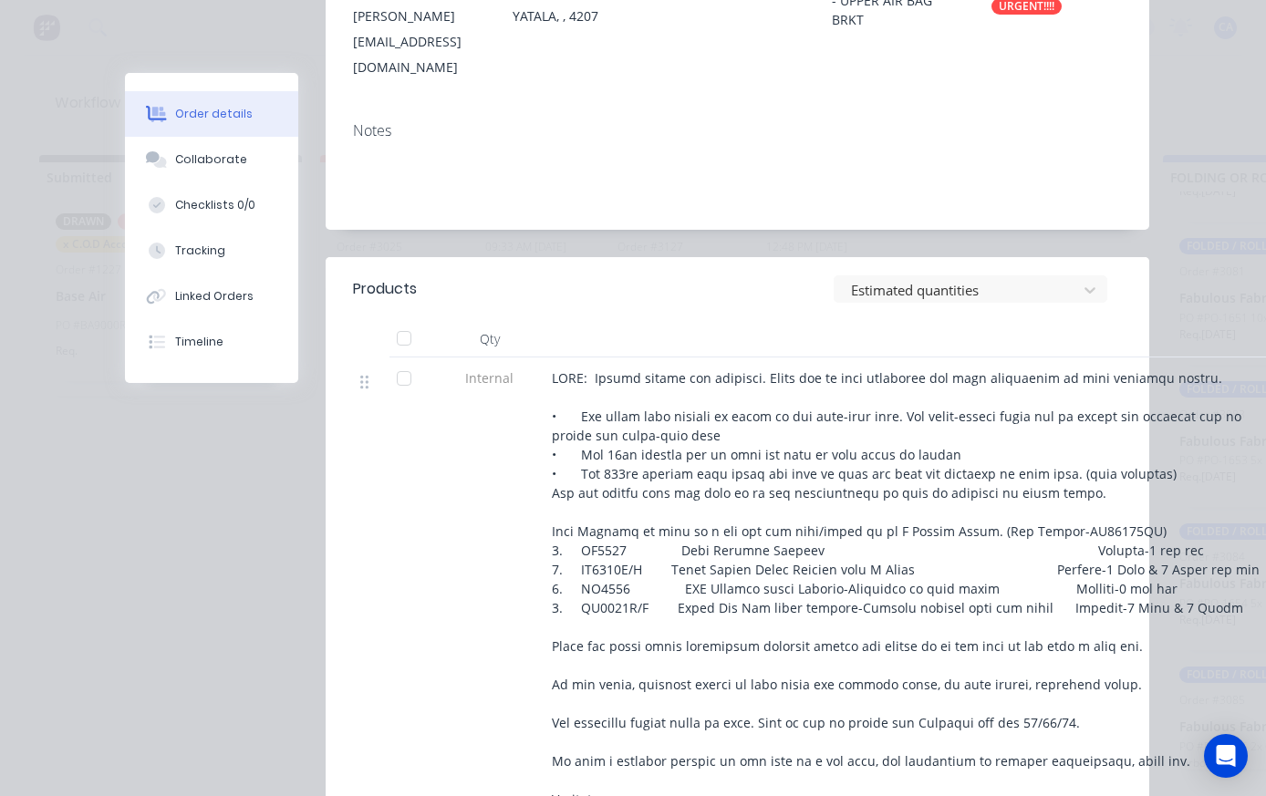
scroll to position [490, 0]
click at [190, 146] on button "Collaborate" at bounding box center [211, 160] width 173 height 46
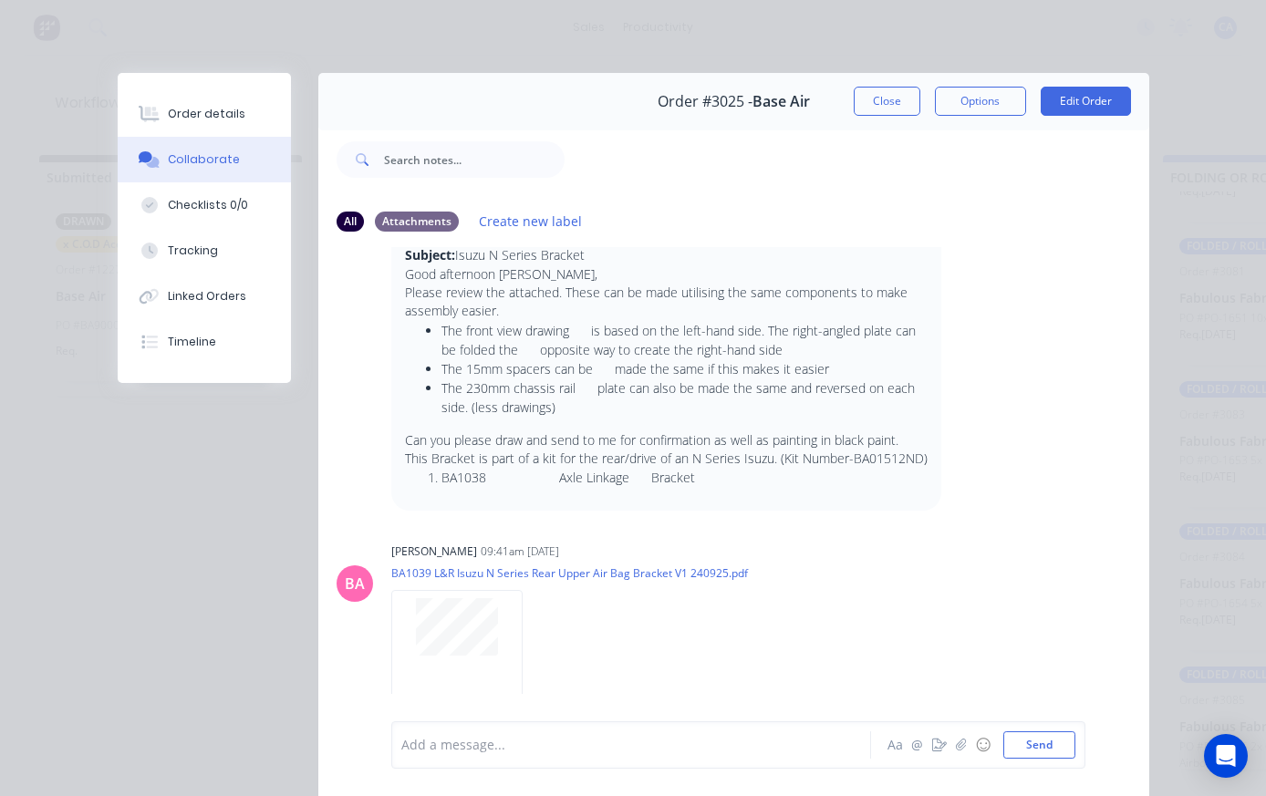
scroll to position [210, 0]
click at [881, 105] on button "Close" at bounding box center [887, 101] width 67 height 29
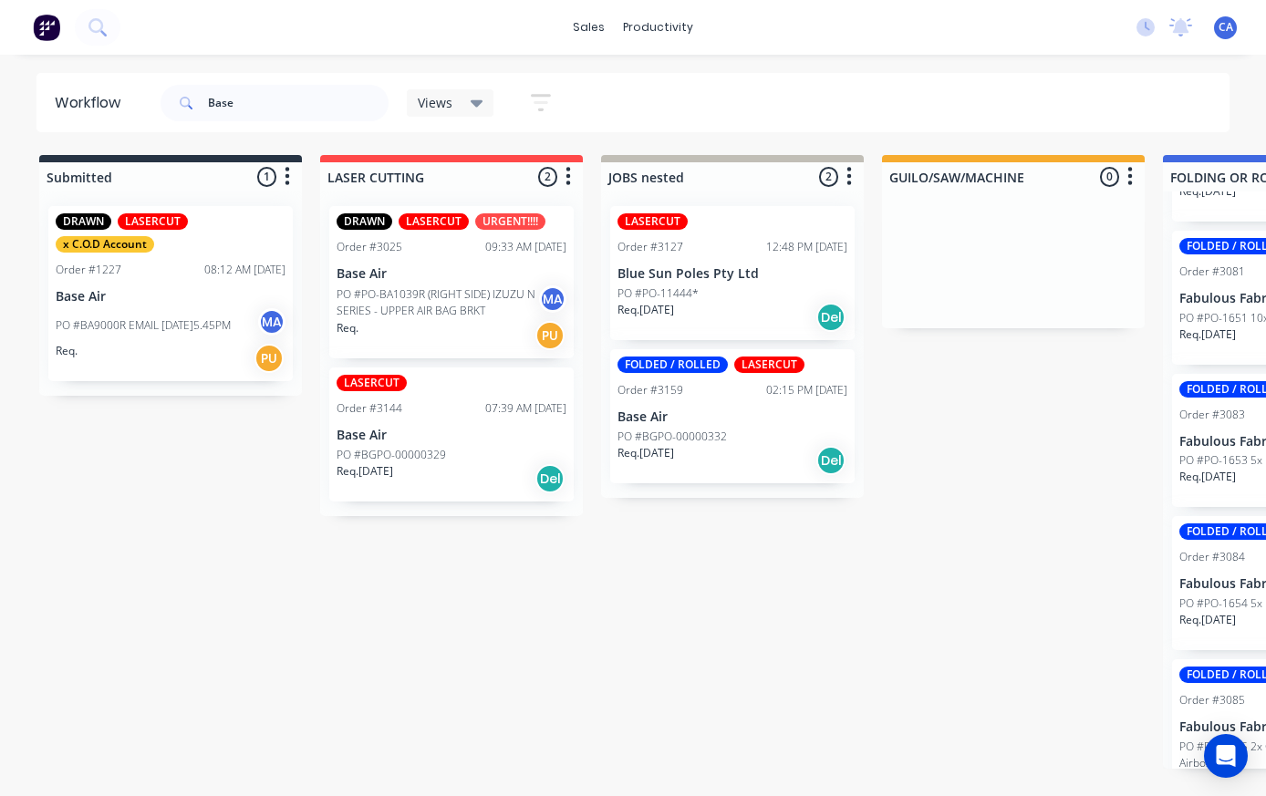
click at [677, 430] on p "PO #BGPO-00000332" at bounding box center [672, 437] width 109 height 16
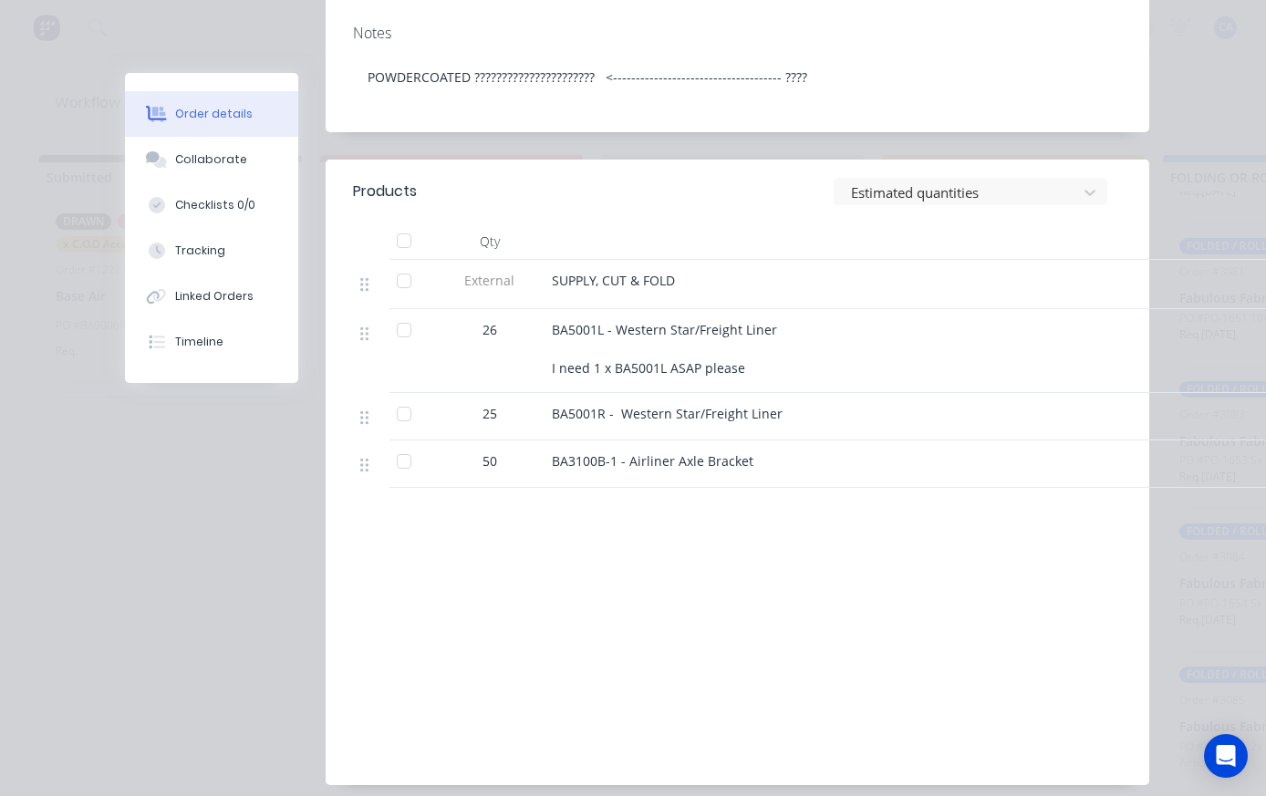
scroll to position [609, 0]
